Goal: Check status: Check status

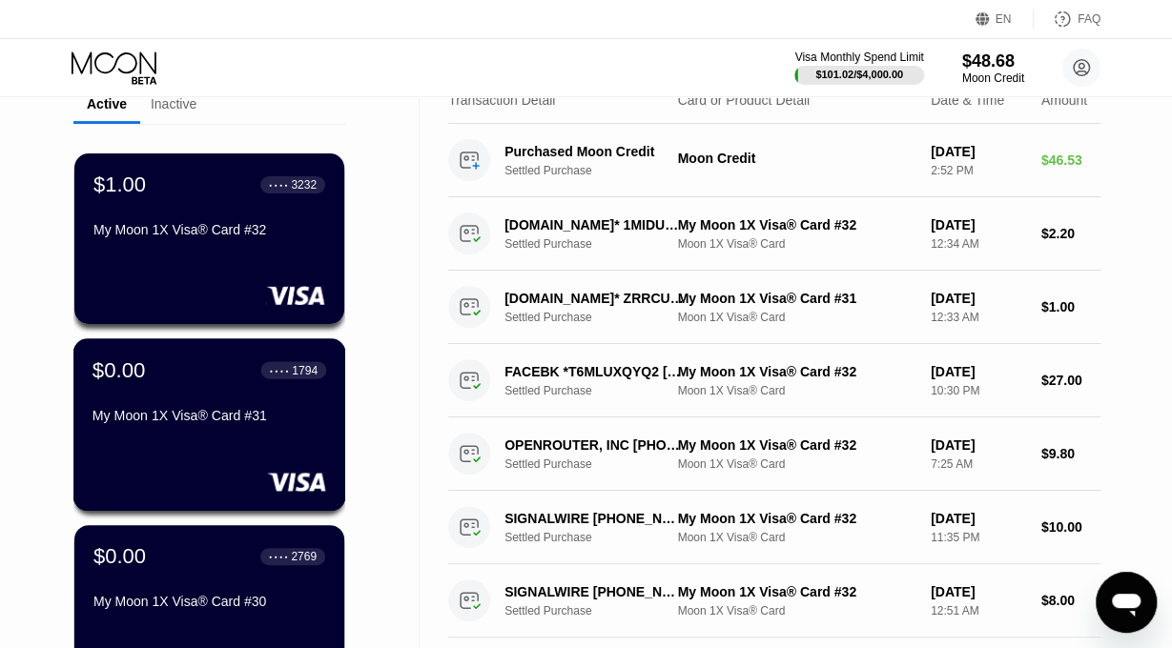
scroll to position [99, 0]
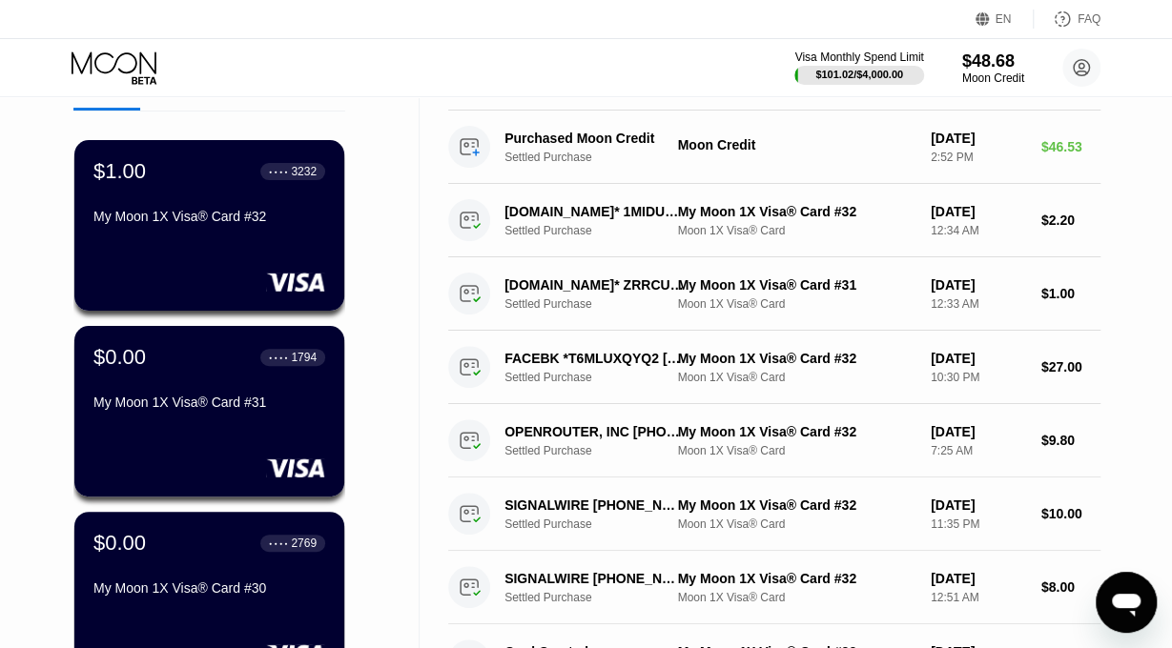
click at [245, 434] on div "$0.00 ● ● ● ● 1794 My Moon 1X Visa® Card #31" at bounding box center [209, 411] width 270 height 171
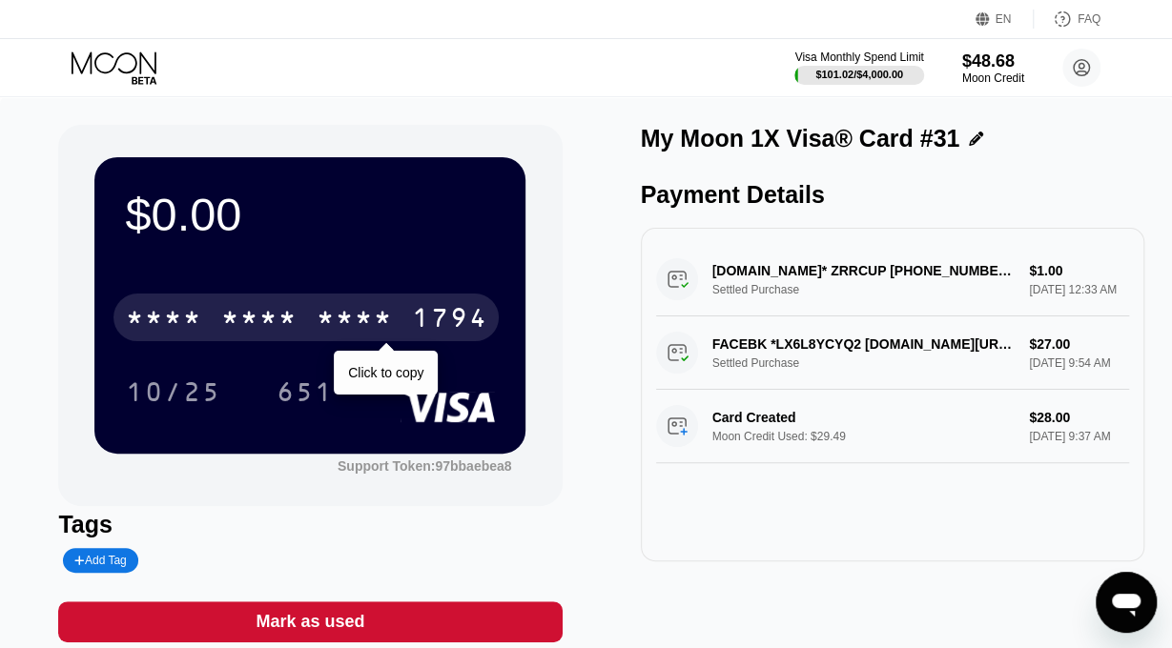
click at [327, 322] on div "* * * *" at bounding box center [354, 320] width 76 height 31
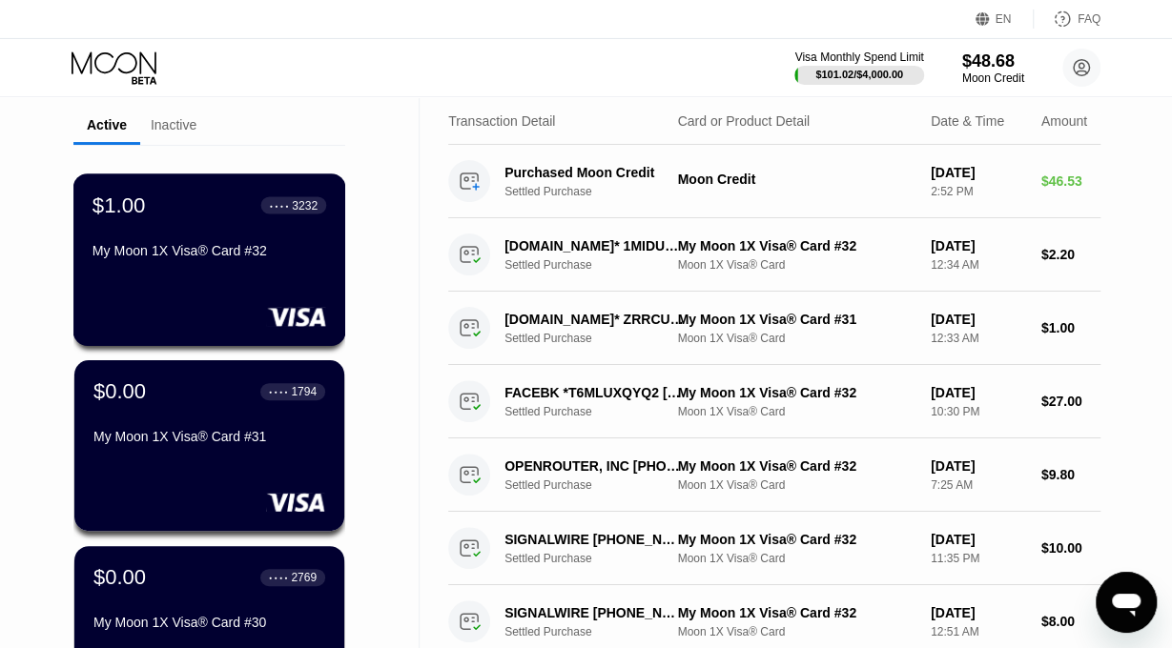
scroll to position [99, 0]
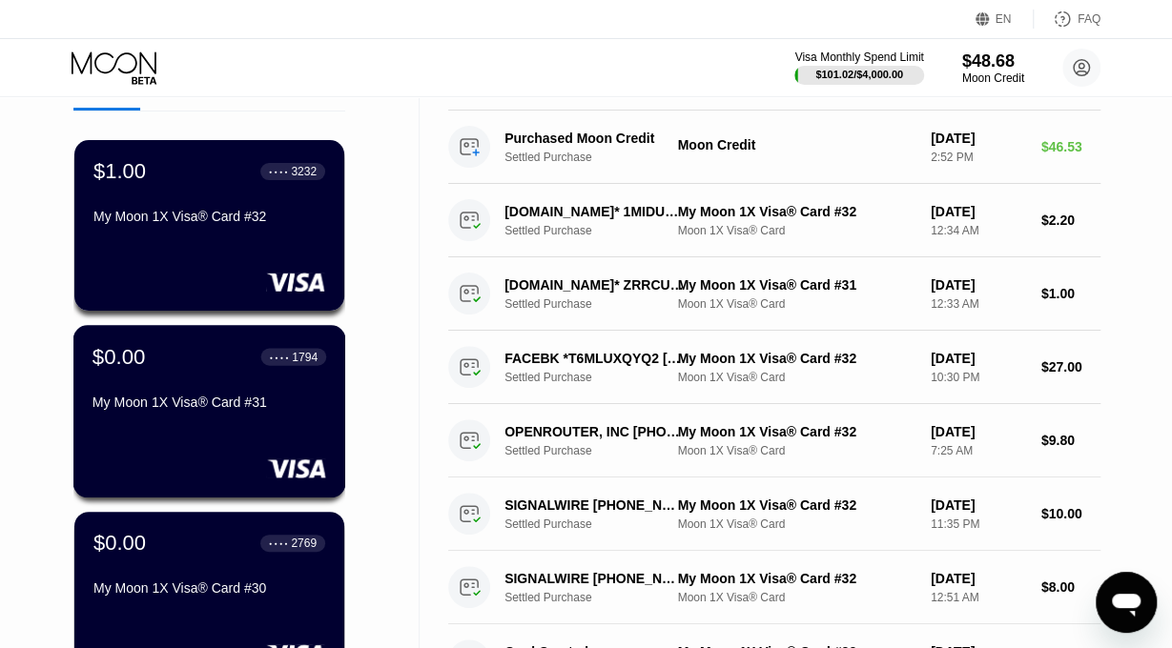
click at [245, 418] on div "My Moon 1X Visa® Card #31" at bounding box center [209, 406] width 234 height 23
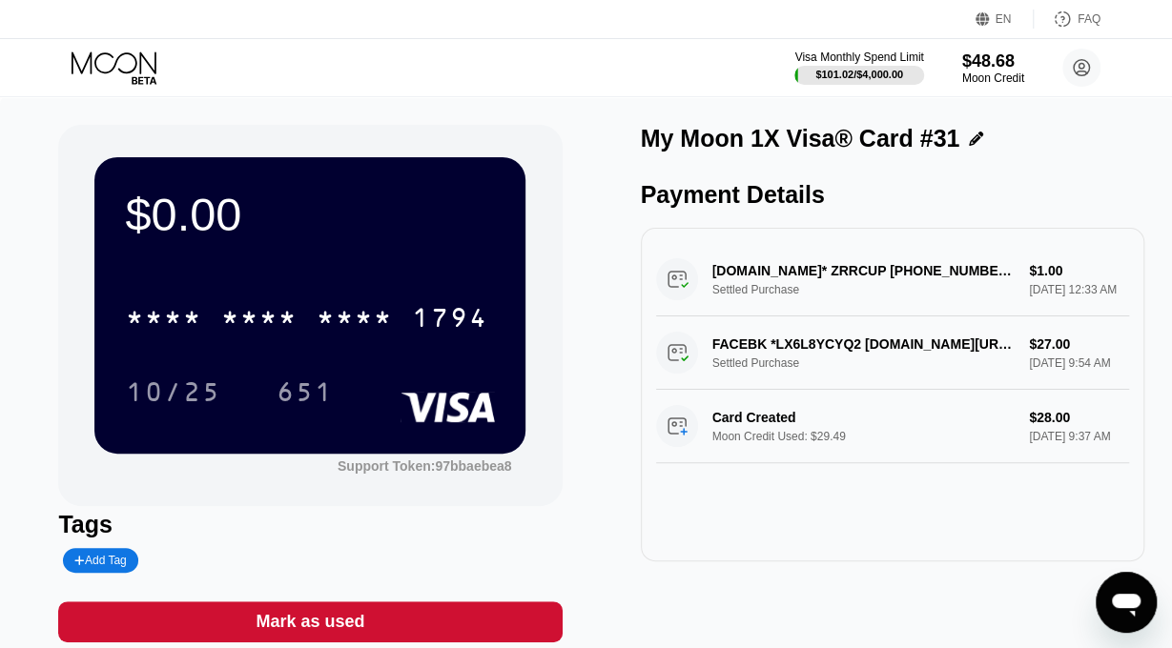
scroll to position [341, 0]
